Goal: Task Accomplishment & Management: Manage account settings

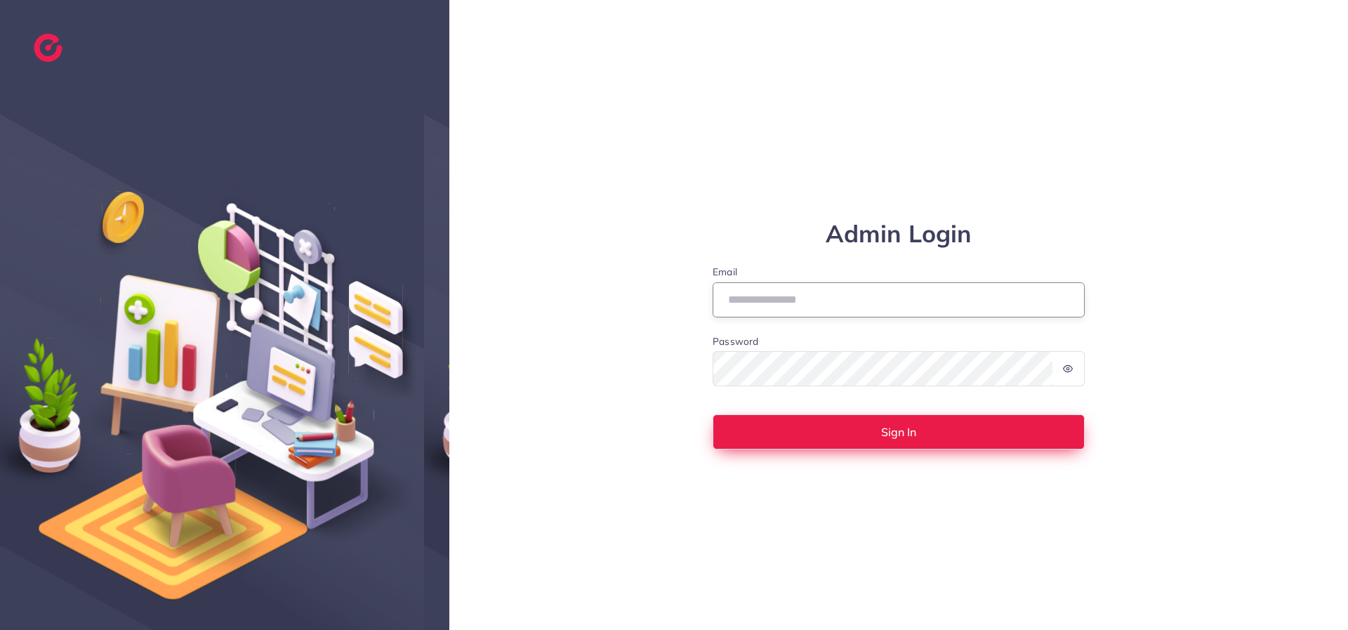
type input "**********"
click at [821, 439] on button "Sign In" at bounding box center [899, 431] width 372 height 35
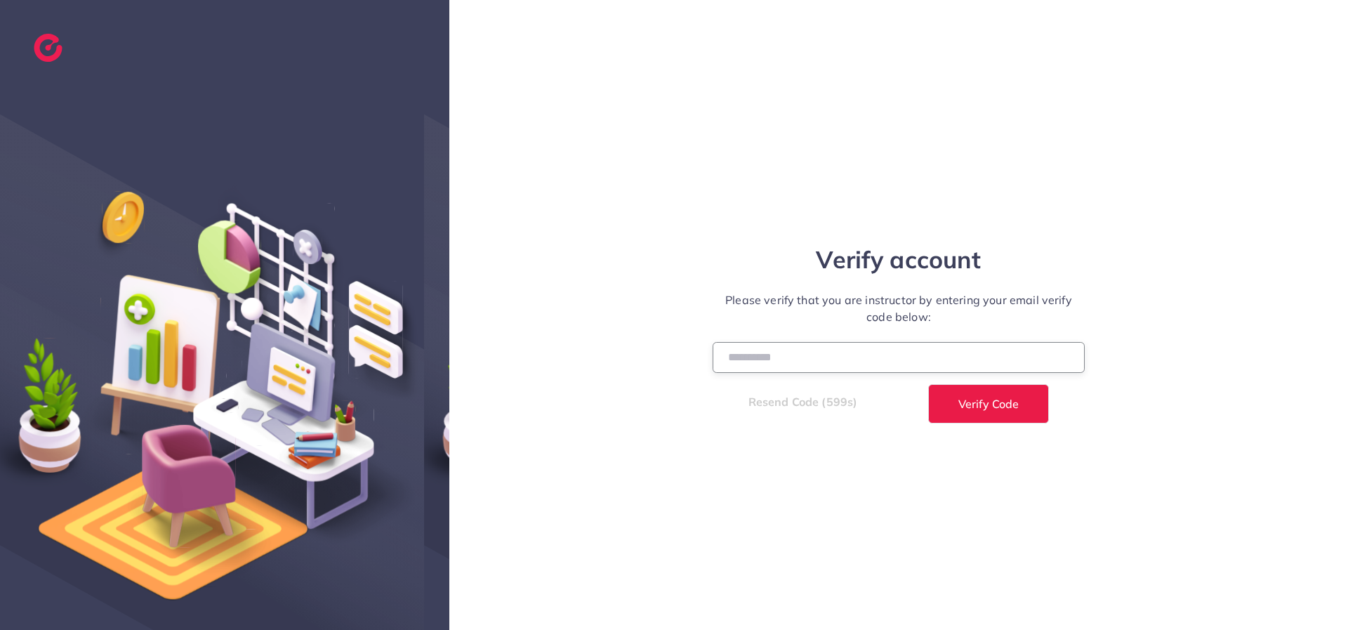
click at [779, 352] on input "number" at bounding box center [899, 357] width 372 height 30
click at [880, 356] on input "number" at bounding box center [899, 357] width 372 height 30
type input "******"
click at [928, 384] on button "Verify Code" at bounding box center [988, 403] width 121 height 39
select select "*"
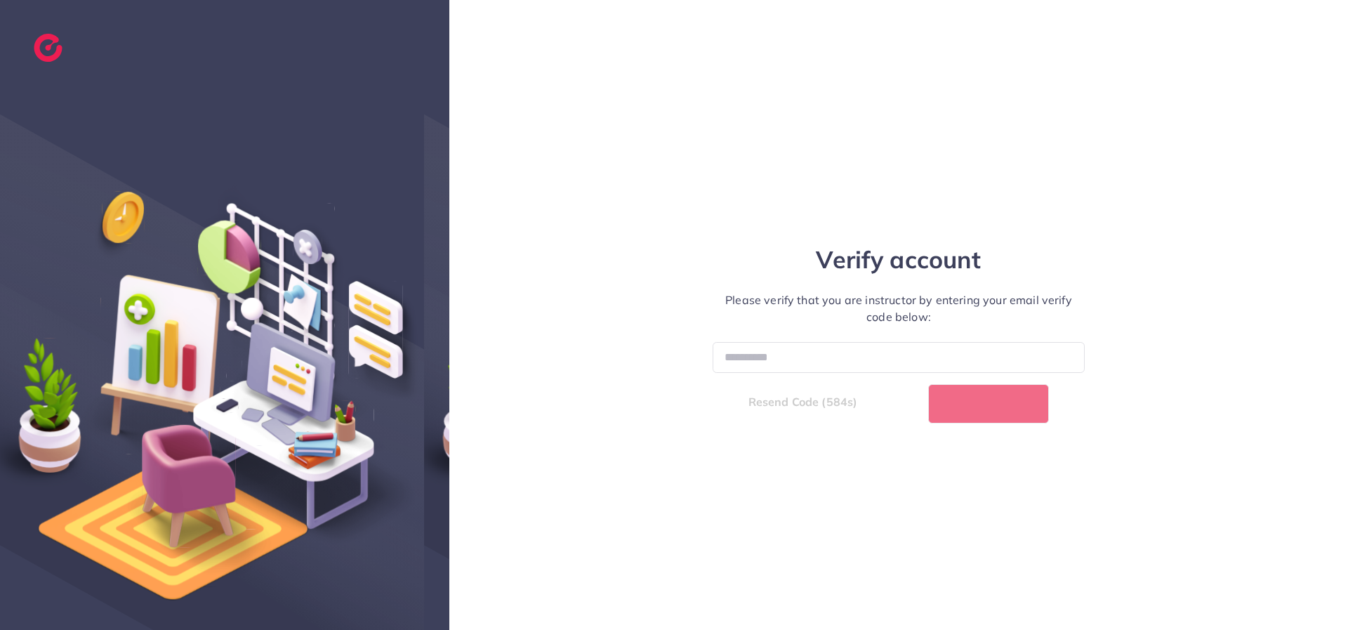
select select "****"
select select "*"
select select "****"
select select "*"
select select "****"
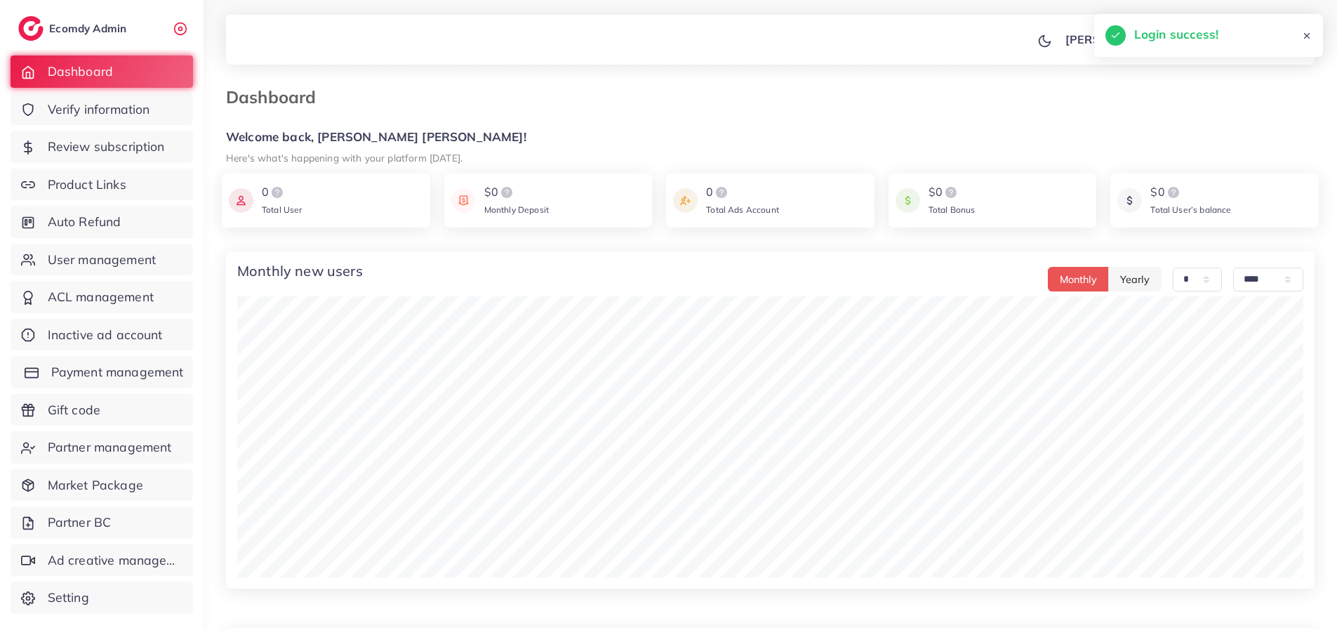
click at [59, 375] on span "Payment management" at bounding box center [117, 372] width 133 height 18
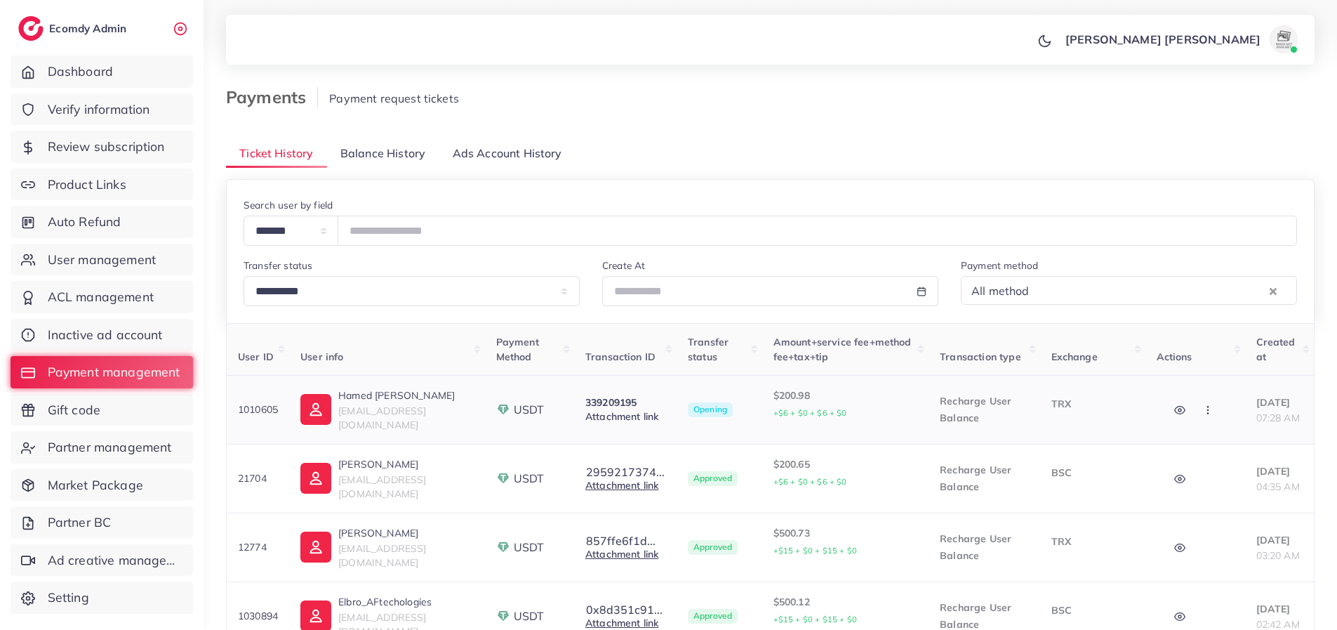
click at [628, 416] on link "Attachment link" at bounding box center [621, 416] width 73 height 13
click at [1174, 411] on icon "button" at bounding box center [1179, 409] width 11 height 11
click at [638, 418] on link "Attachment link" at bounding box center [621, 416] width 73 height 13
drag, startPoint x: 279, startPoint y: 411, endPoint x: 237, endPoint y: 413, distance: 42.9
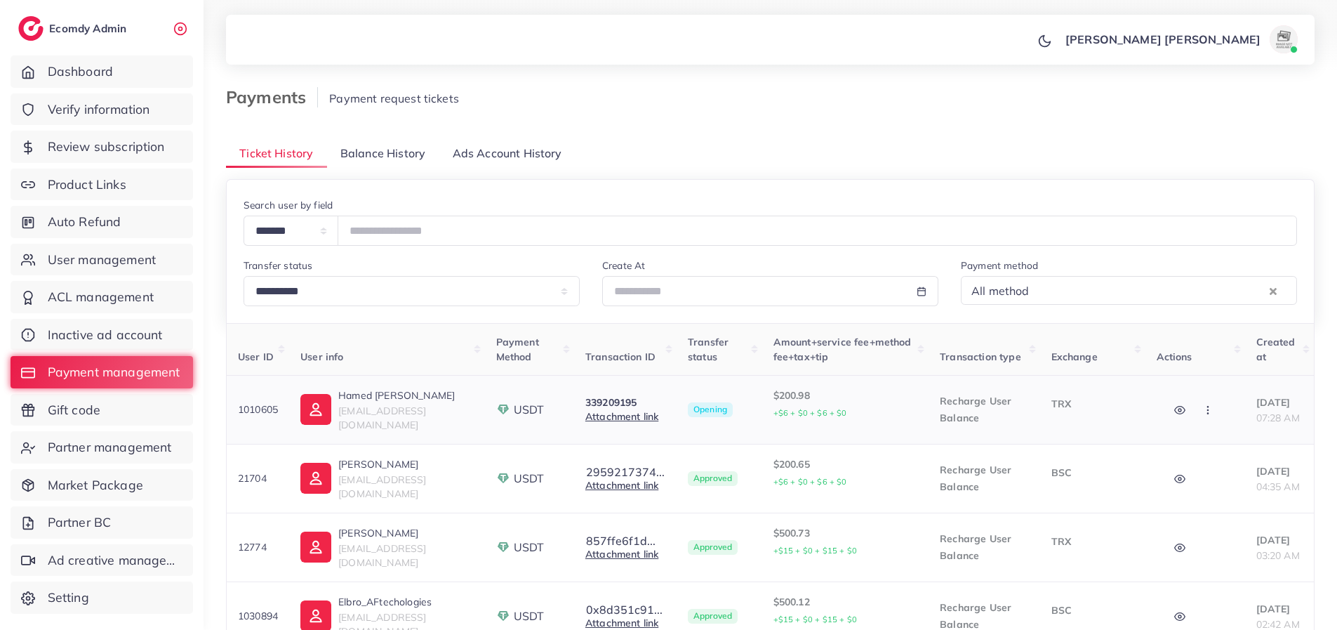
click at [237, 413] on td "1010605" at bounding box center [258, 409] width 63 height 69
copy p "1010605"
click at [1202, 411] on icon "button" at bounding box center [1207, 409] width 11 height 11
click at [1215, 490] on span "Reject" at bounding box center [1232, 483] width 34 height 14
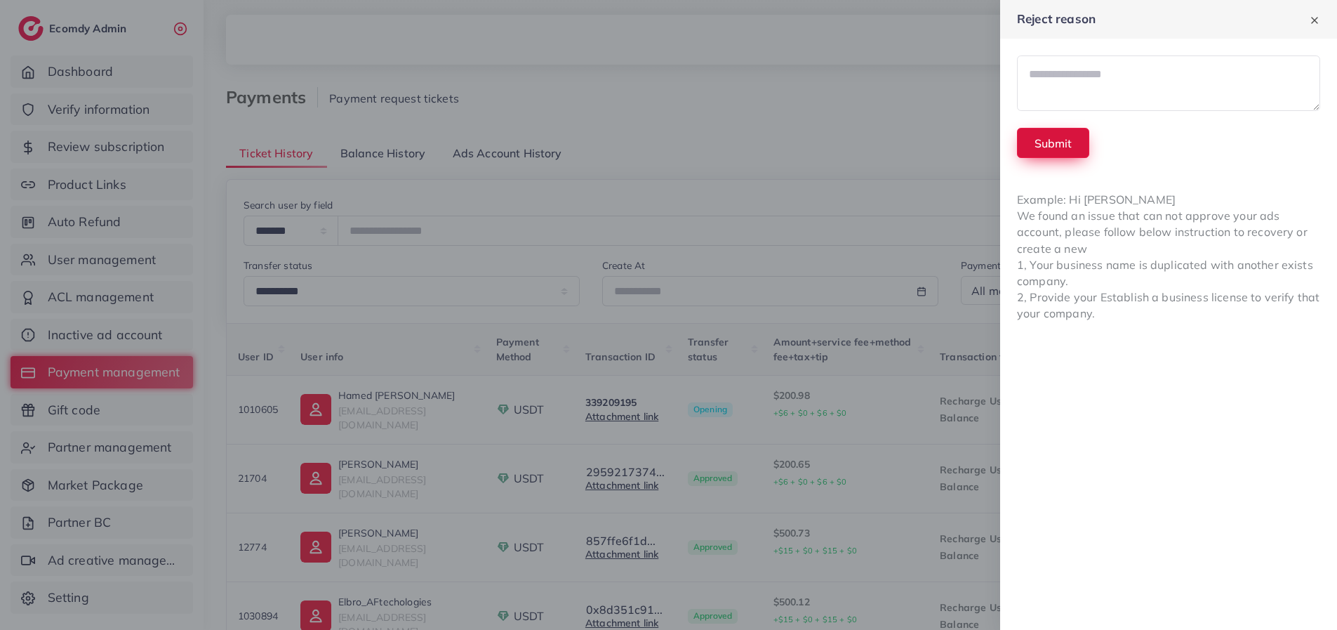
click at [1058, 145] on button "Submit" at bounding box center [1053, 143] width 72 height 30
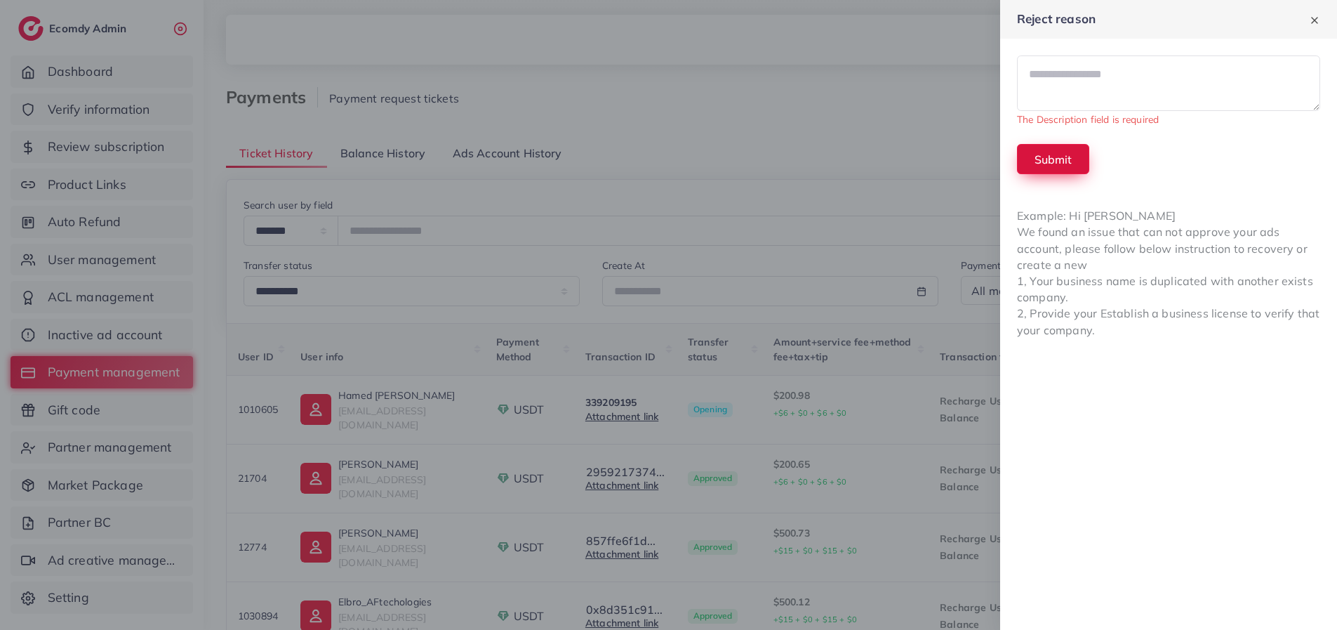
click at [1061, 162] on button "Submit" at bounding box center [1053, 159] width 72 height 30
click at [1312, 24] on icon at bounding box center [1314, 20] width 11 height 11
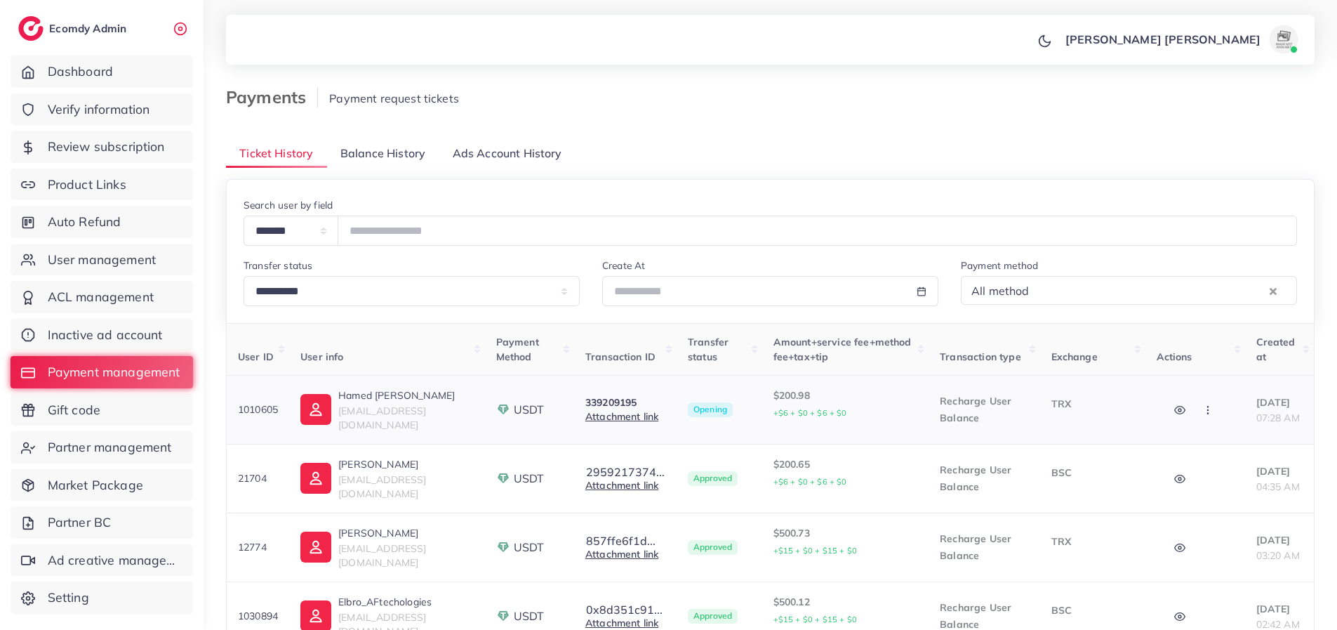
click at [1179, 410] on circle "button" at bounding box center [1180, 410] width 3 height 3
drag, startPoint x: 1252, startPoint y: 494, endPoint x: 1151, endPoint y: 470, distance: 104.7
click at [1155, 470] on span "Binance transaction hash 339209195 not found." at bounding box center [1231, 485] width 153 height 41
copy p "Binance transaction hash 339209195 not found"
click at [1202, 410] on icon "button" at bounding box center [1207, 409] width 11 height 11
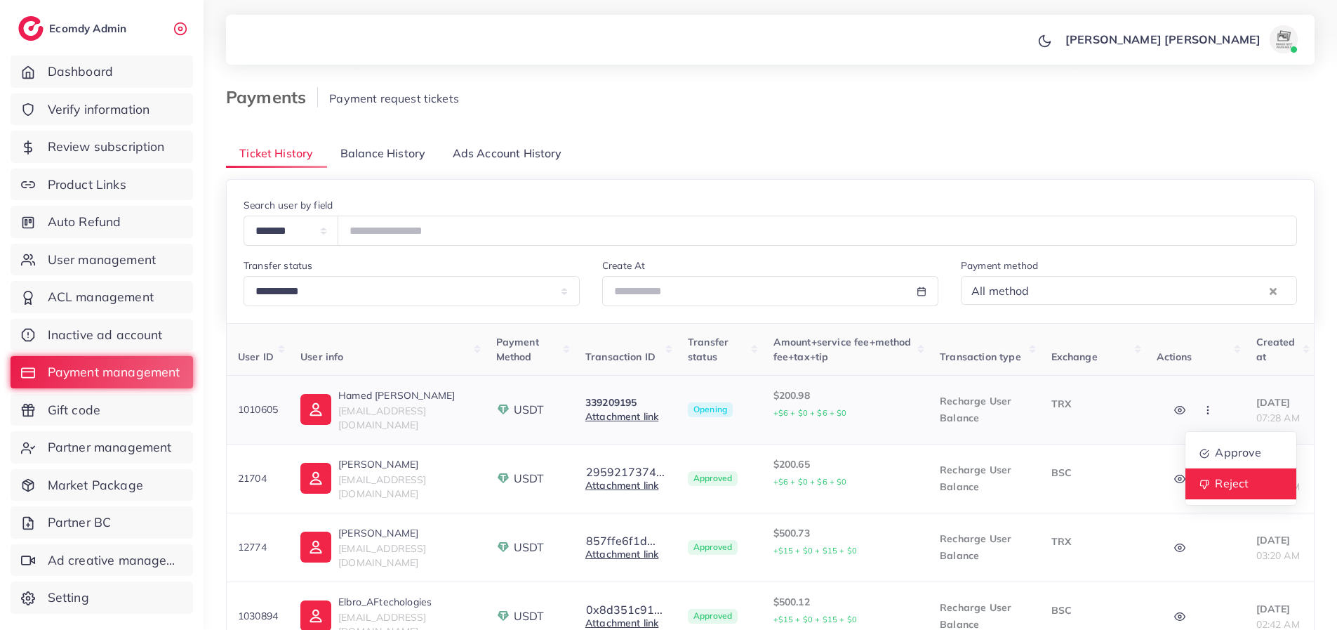
click at [1215, 479] on span "Reject" at bounding box center [1232, 483] width 34 height 14
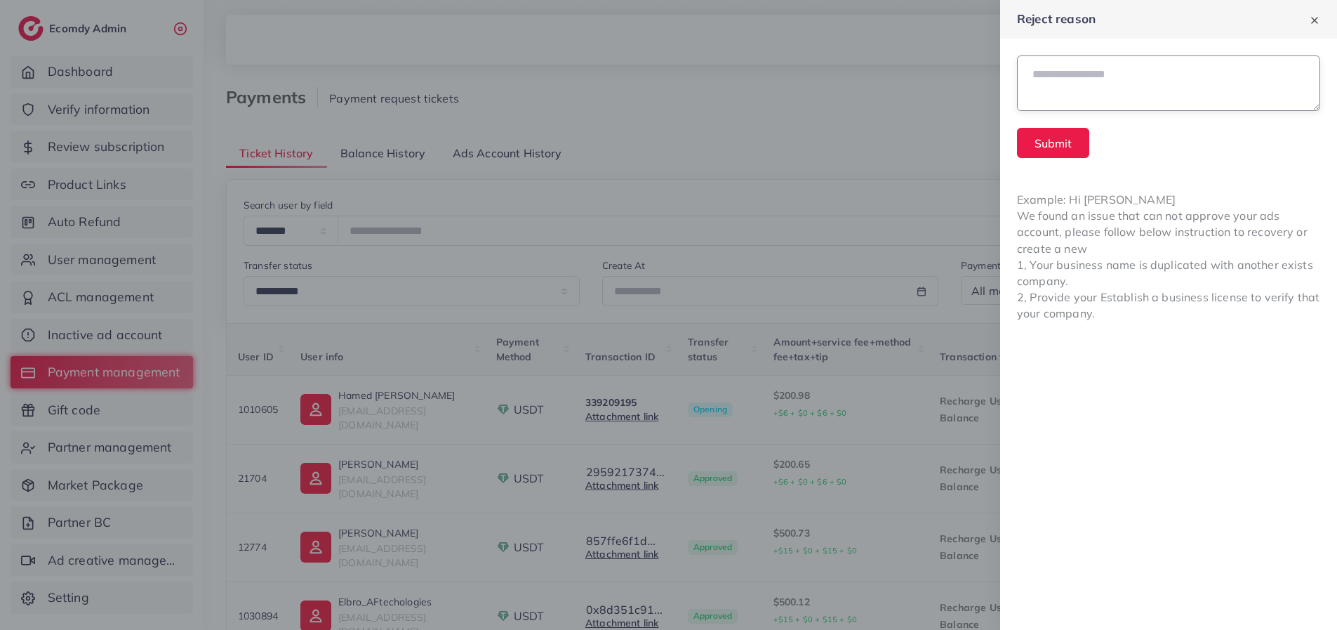
click at [1061, 80] on textarea at bounding box center [1168, 82] width 303 height 55
paste textarea "**********"
type textarea "**********"
click at [1071, 150] on button "Submit" at bounding box center [1053, 143] width 72 height 30
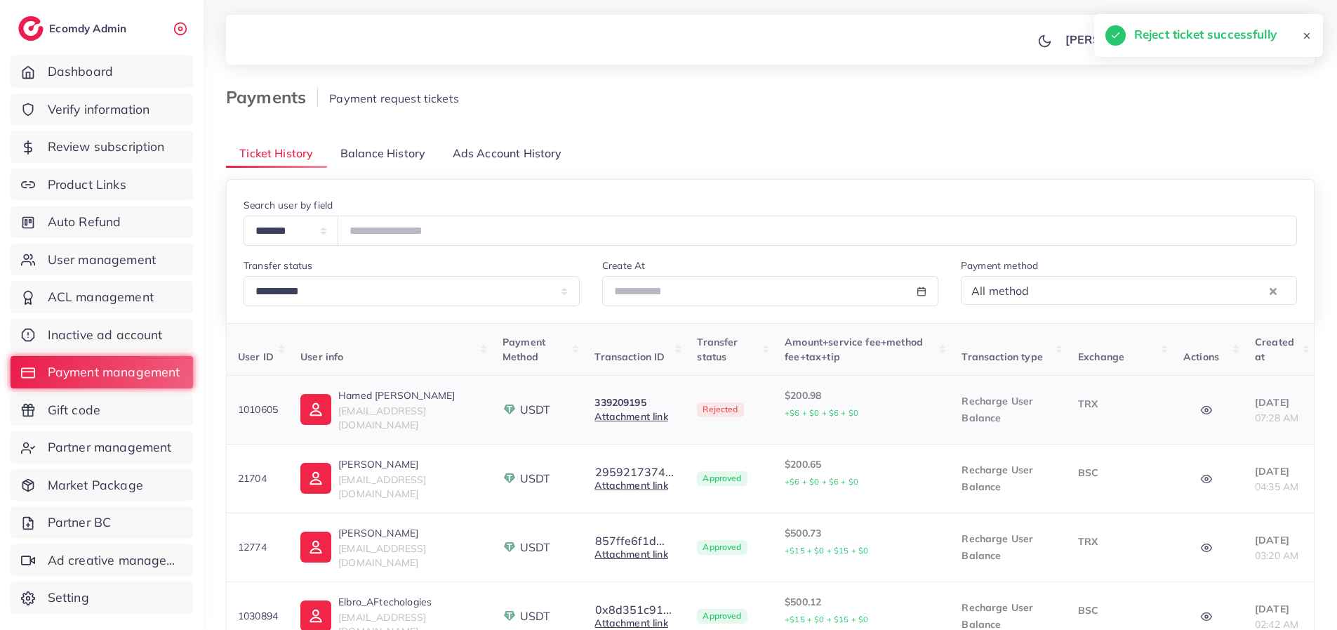
drag, startPoint x: 279, startPoint y: 408, endPoint x: 239, endPoint y: 411, distance: 39.5
click at [239, 411] on p "1010605" at bounding box center [258, 409] width 40 height 17
copy p "1010605"
click at [362, 157] on span "Balance History" at bounding box center [382, 153] width 85 height 16
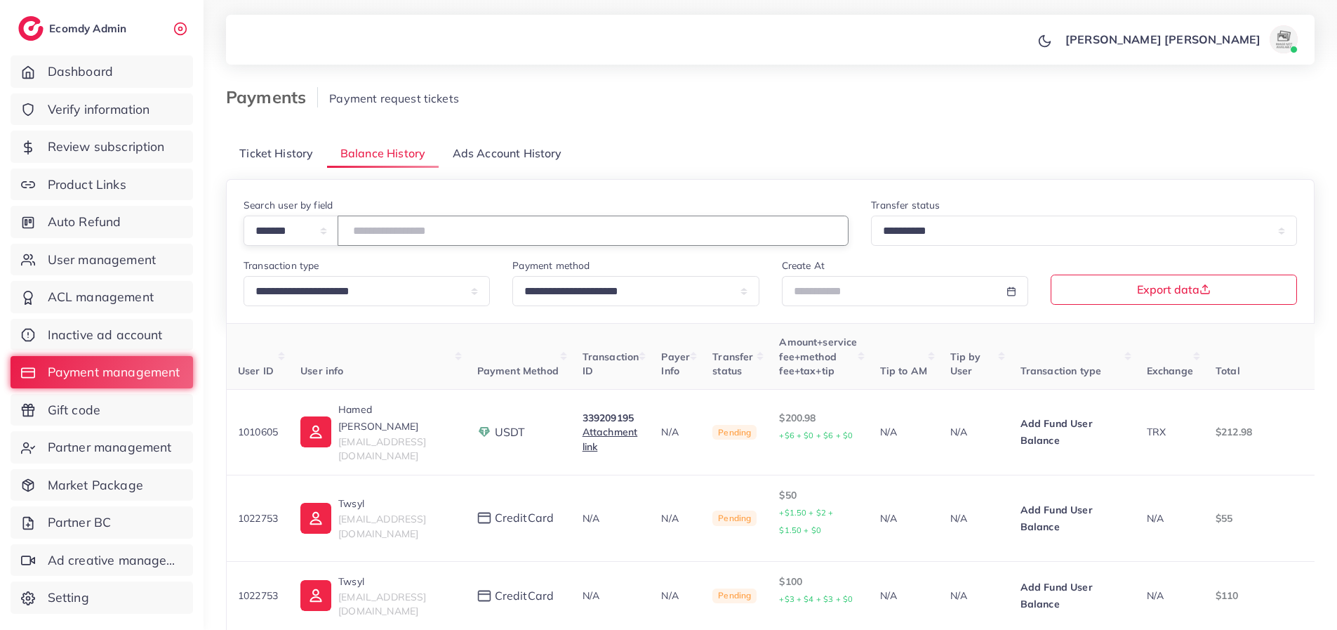
click at [437, 234] on input "number" at bounding box center [593, 231] width 511 height 30
paste input "*******"
type input "*******"
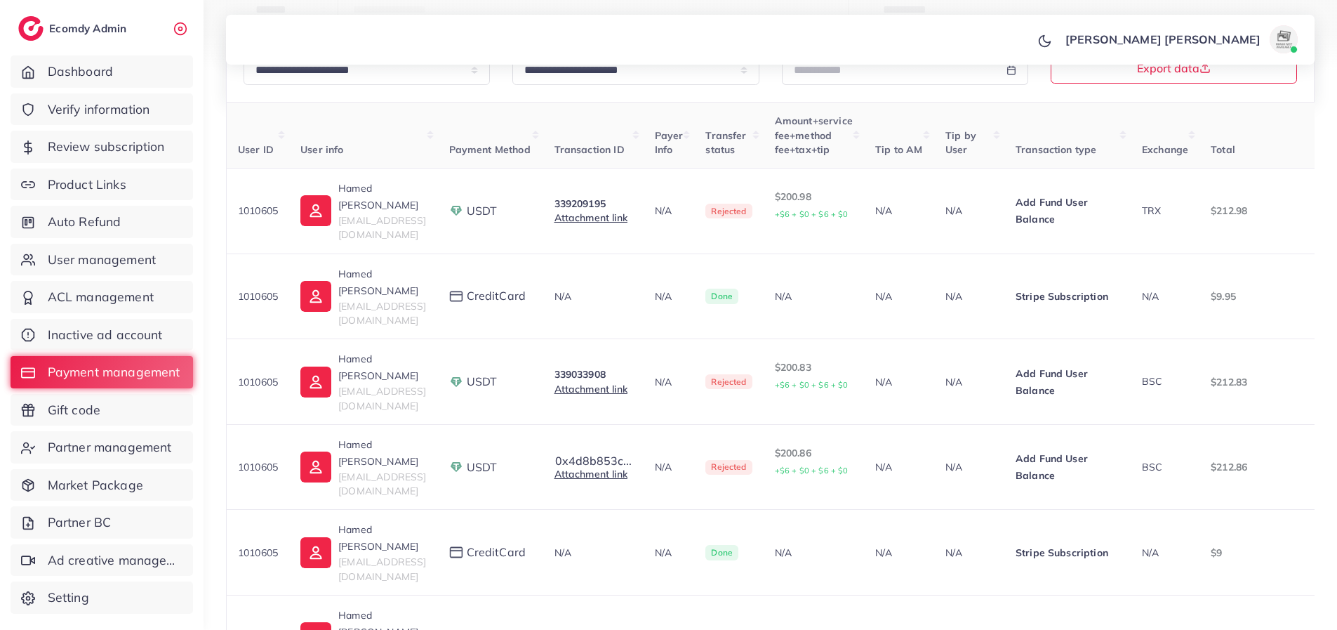
scroll to position [81, 0]
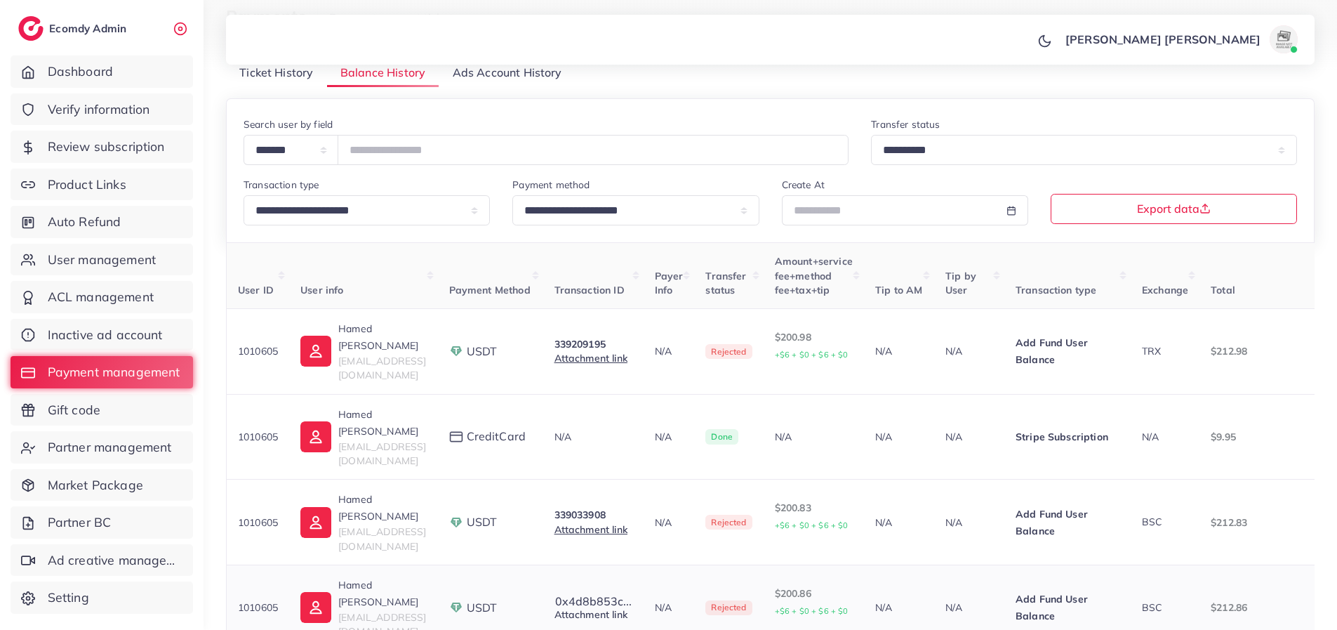
click at [590, 608] on link "Attachment link" at bounding box center [591, 614] width 73 height 13
click at [614, 608] on link "Attachment link" at bounding box center [591, 614] width 73 height 13
click at [602, 352] on link "Attachment link" at bounding box center [591, 358] width 73 height 13
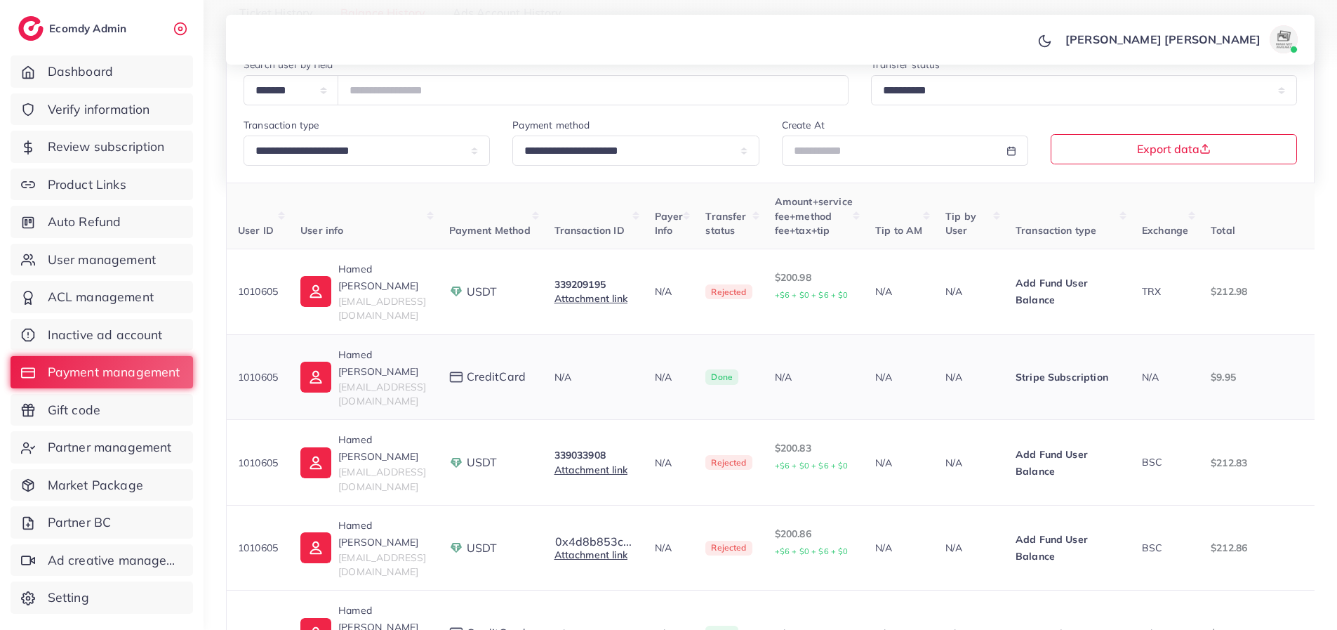
scroll to position [0, 0]
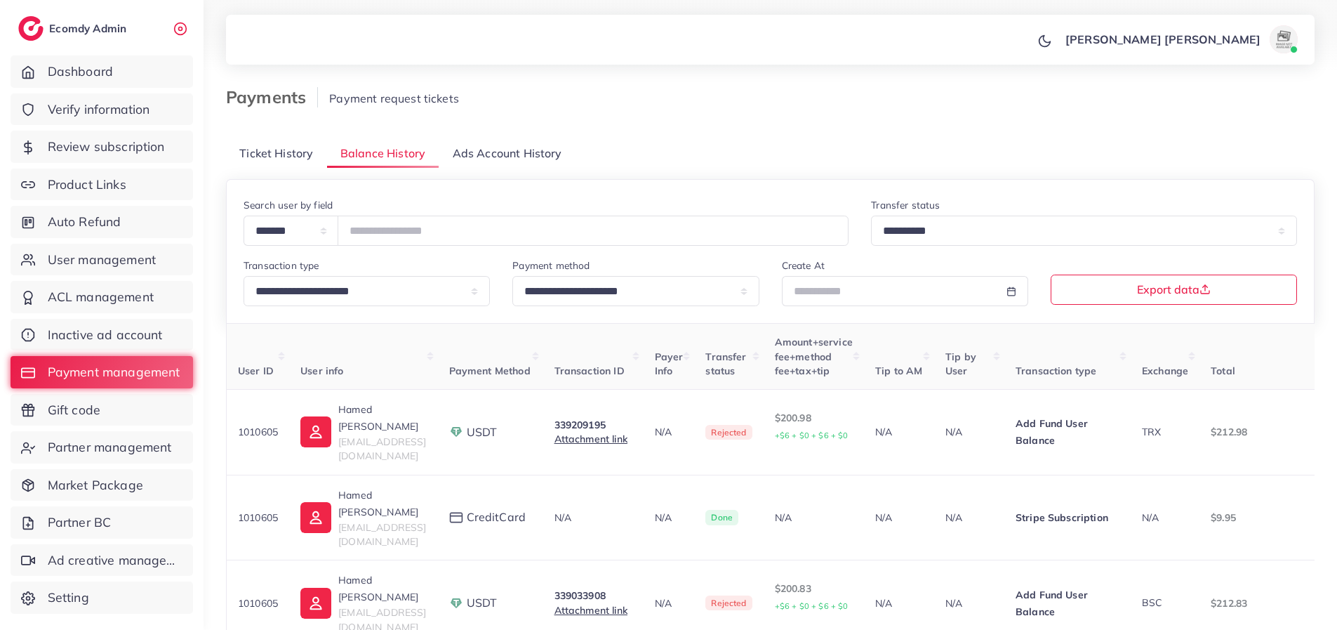
click at [272, 154] on span "Ticket History" at bounding box center [276, 153] width 74 height 16
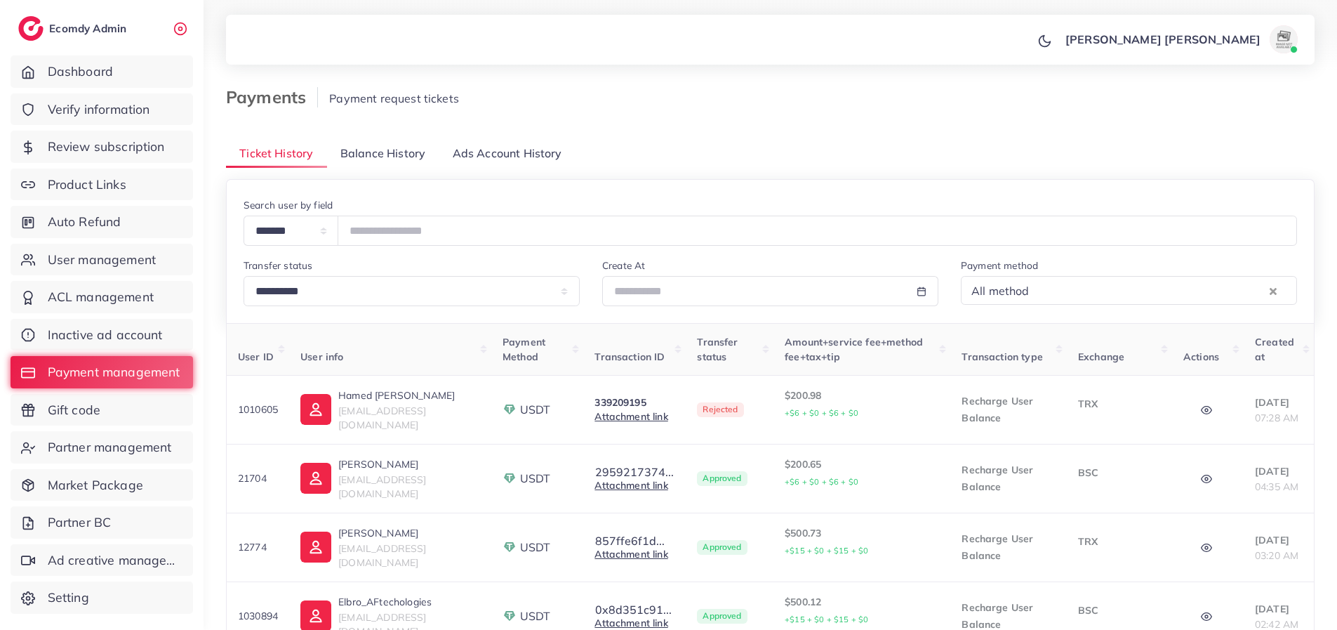
click at [367, 164] on link "Balance History" at bounding box center [383, 153] width 112 height 30
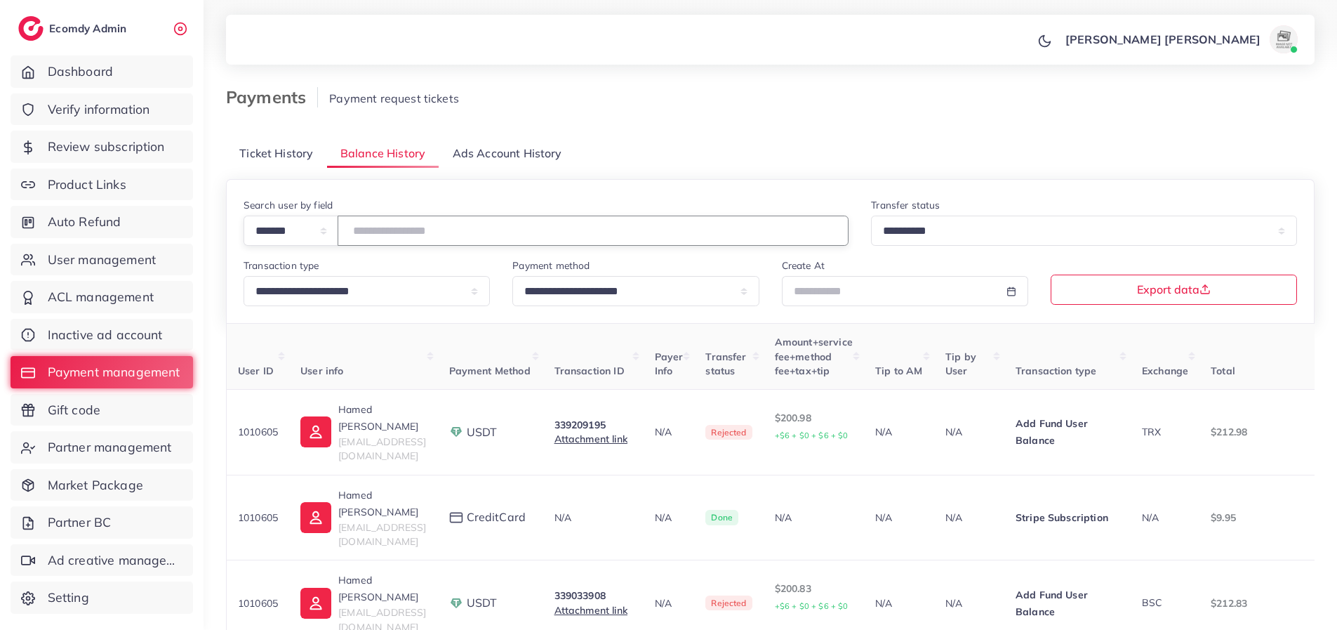
drag, startPoint x: 417, startPoint y: 230, endPoint x: 347, endPoint y: 230, distance: 70.2
click at [347, 230] on div "**********" at bounding box center [546, 231] width 605 height 30
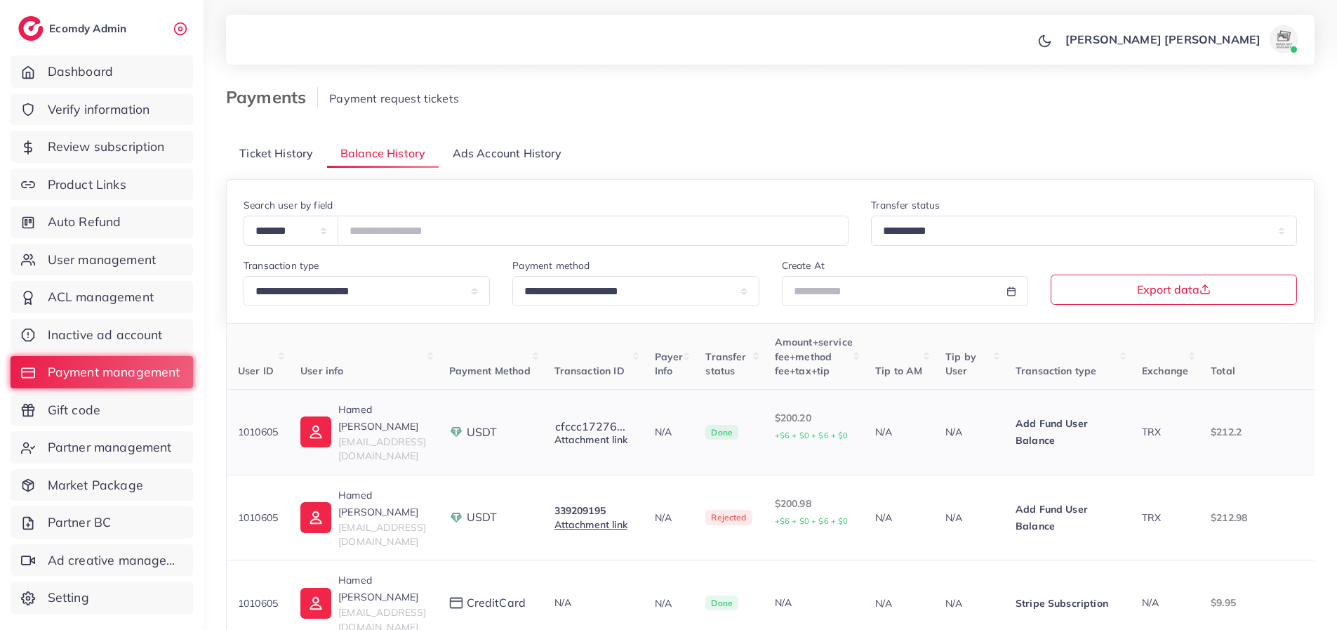
click at [612, 433] on link "Attachment link" at bounding box center [591, 439] width 73 height 13
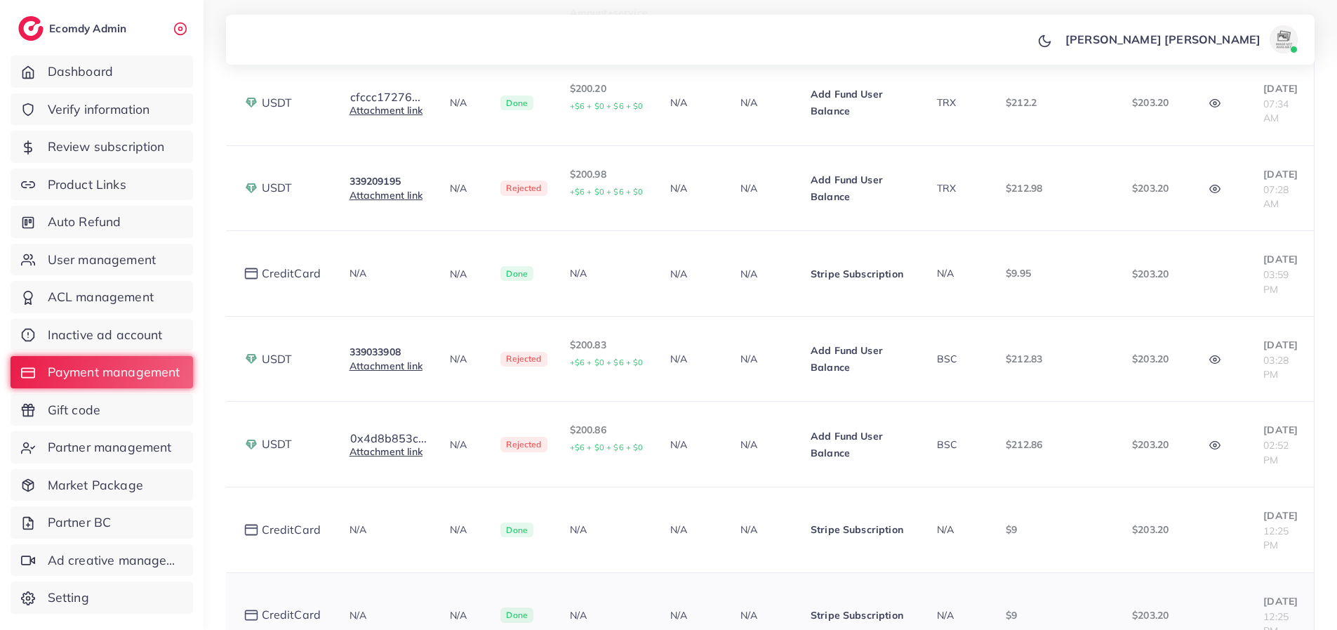
scroll to position [48, 0]
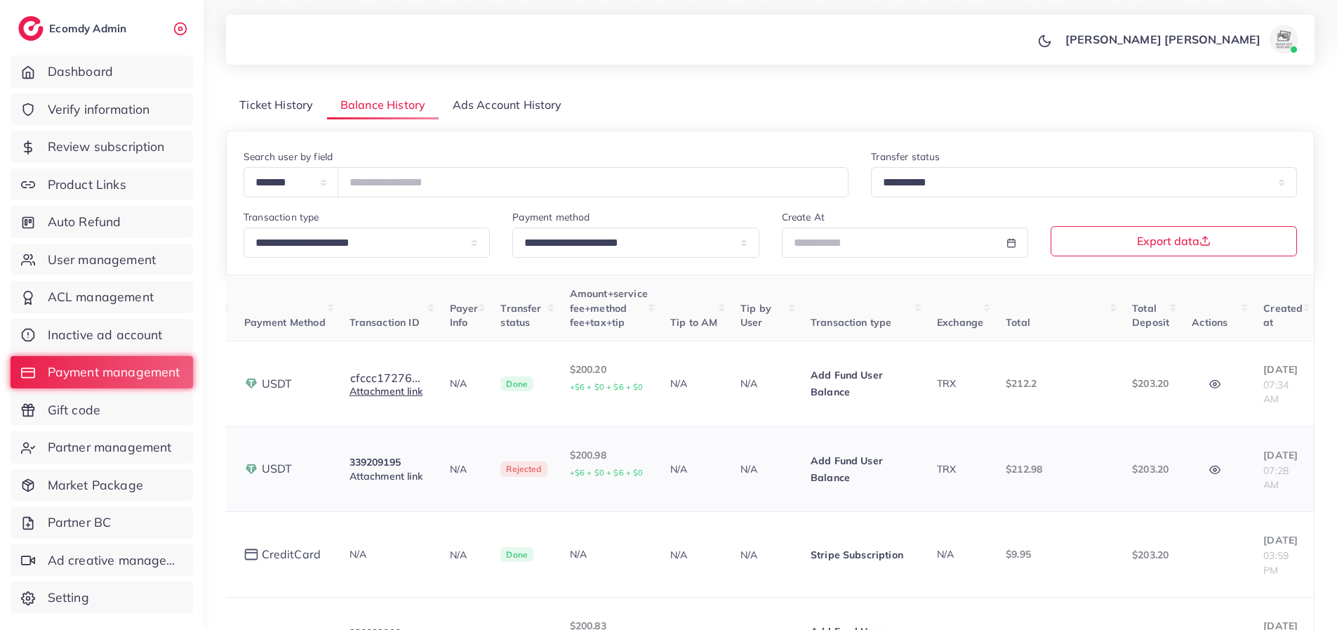
click at [350, 470] on link "Attachment link" at bounding box center [386, 476] width 73 height 13
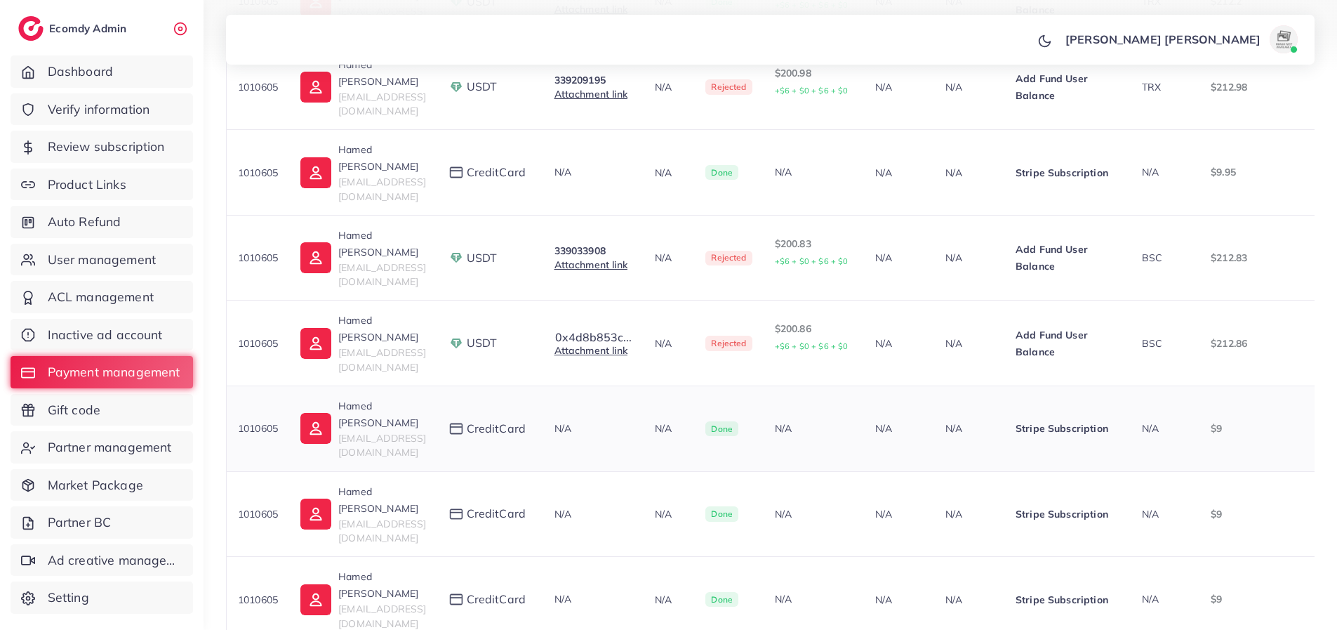
scroll to position [9, 0]
